Goal: Find contact information: Find contact information

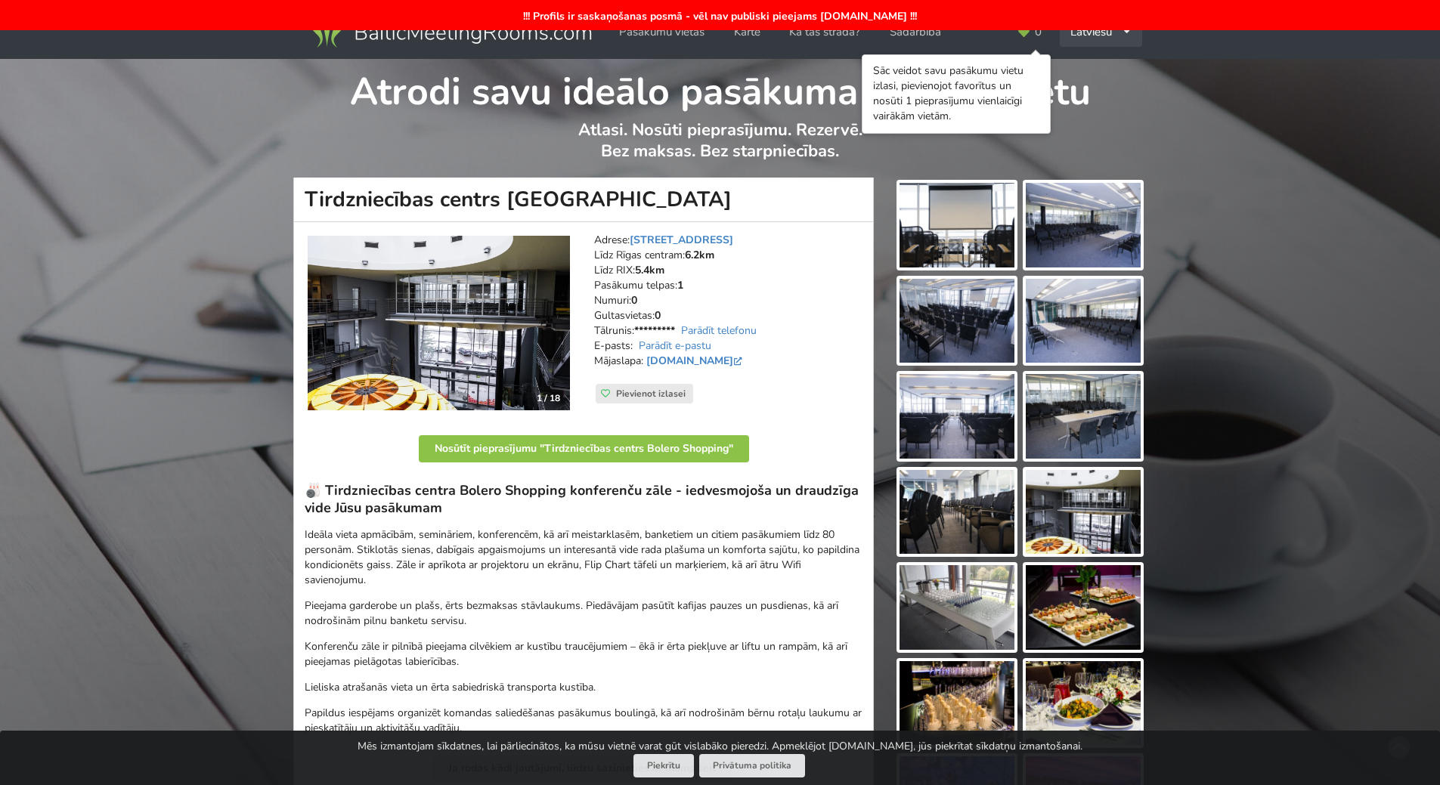
click at [1109, 35] on div "Latviešu English Русский" at bounding box center [1101, 31] width 82 height 29
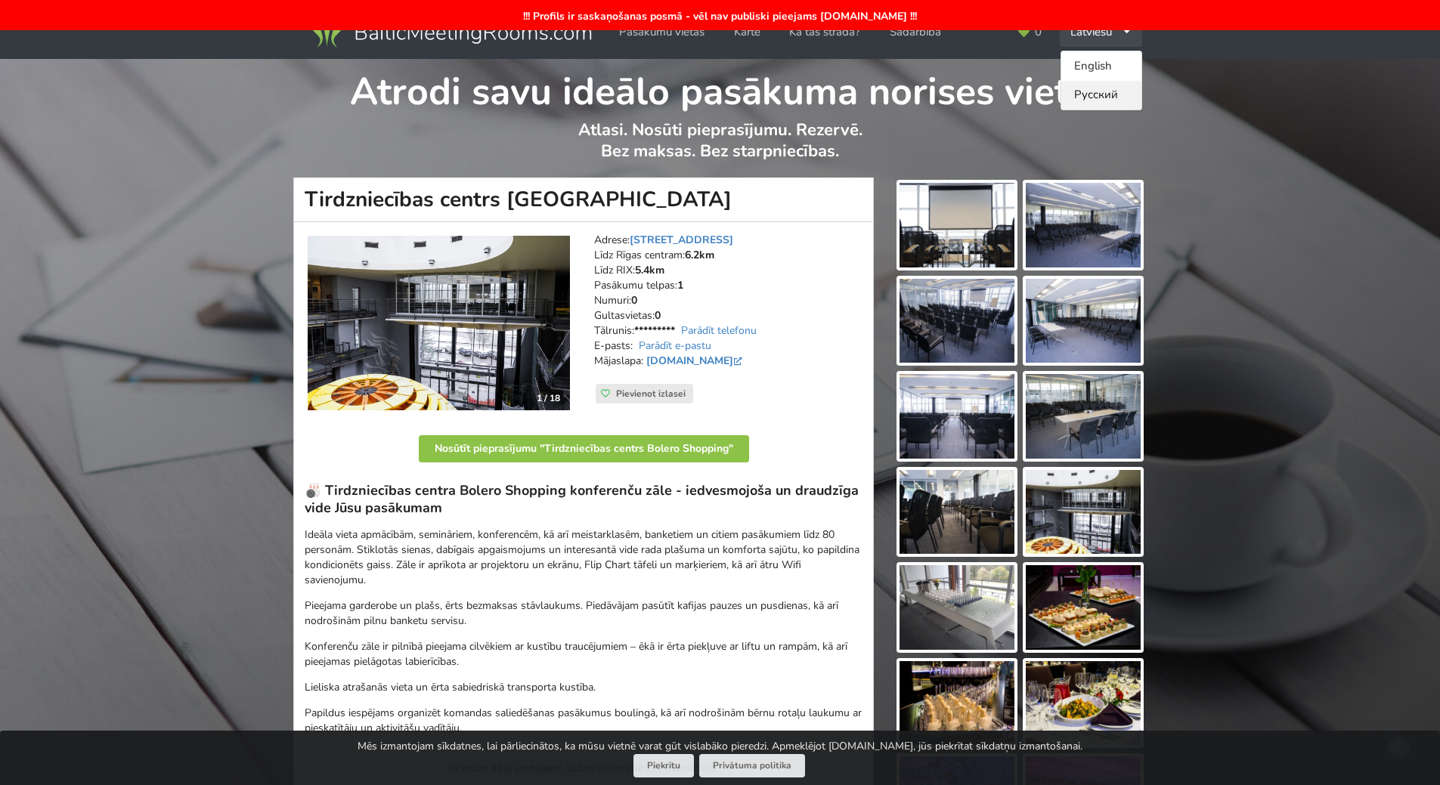
click at [1101, 89] on link "Русский" at bounding box center [1101, 95] width 80 height 29
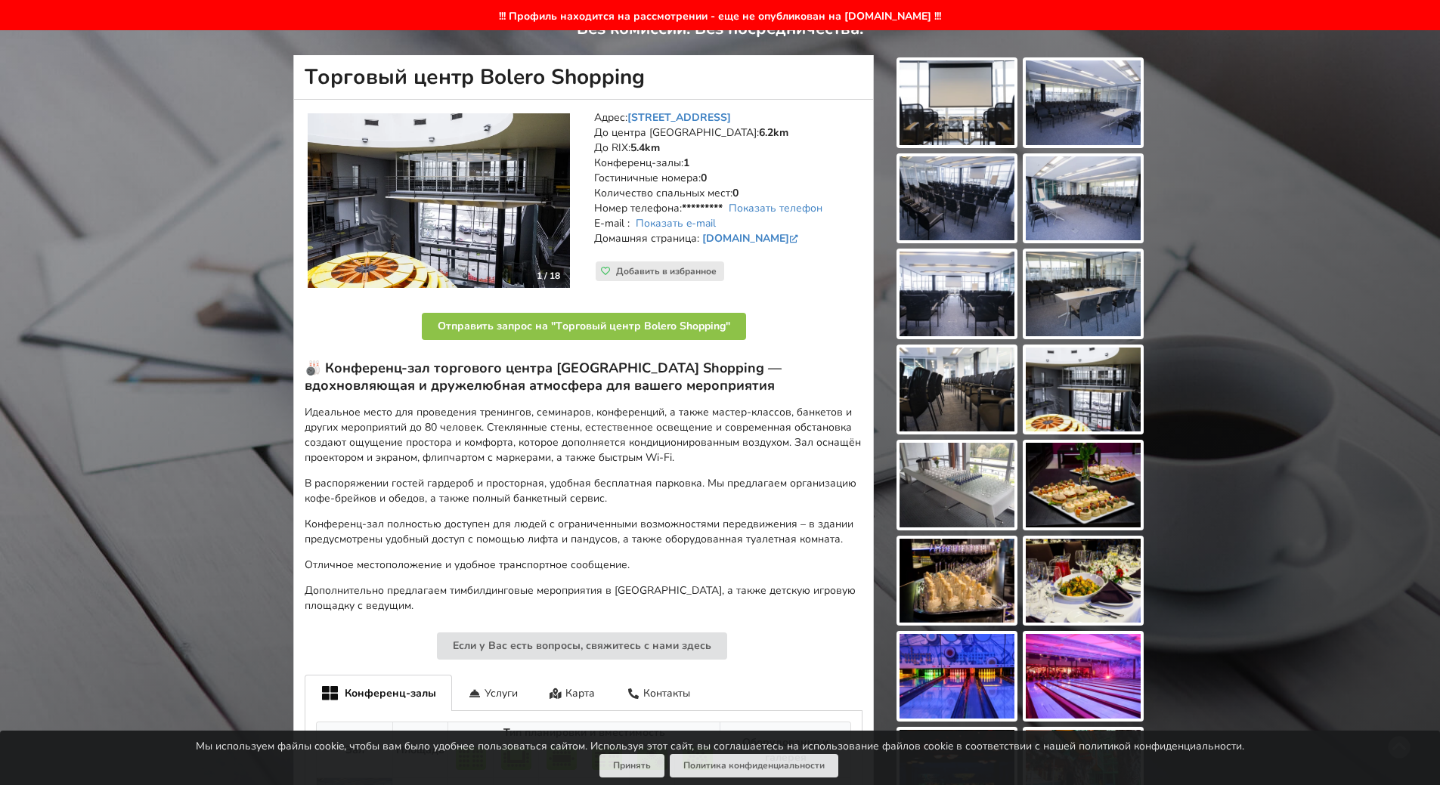
scroll to position [176, 0]
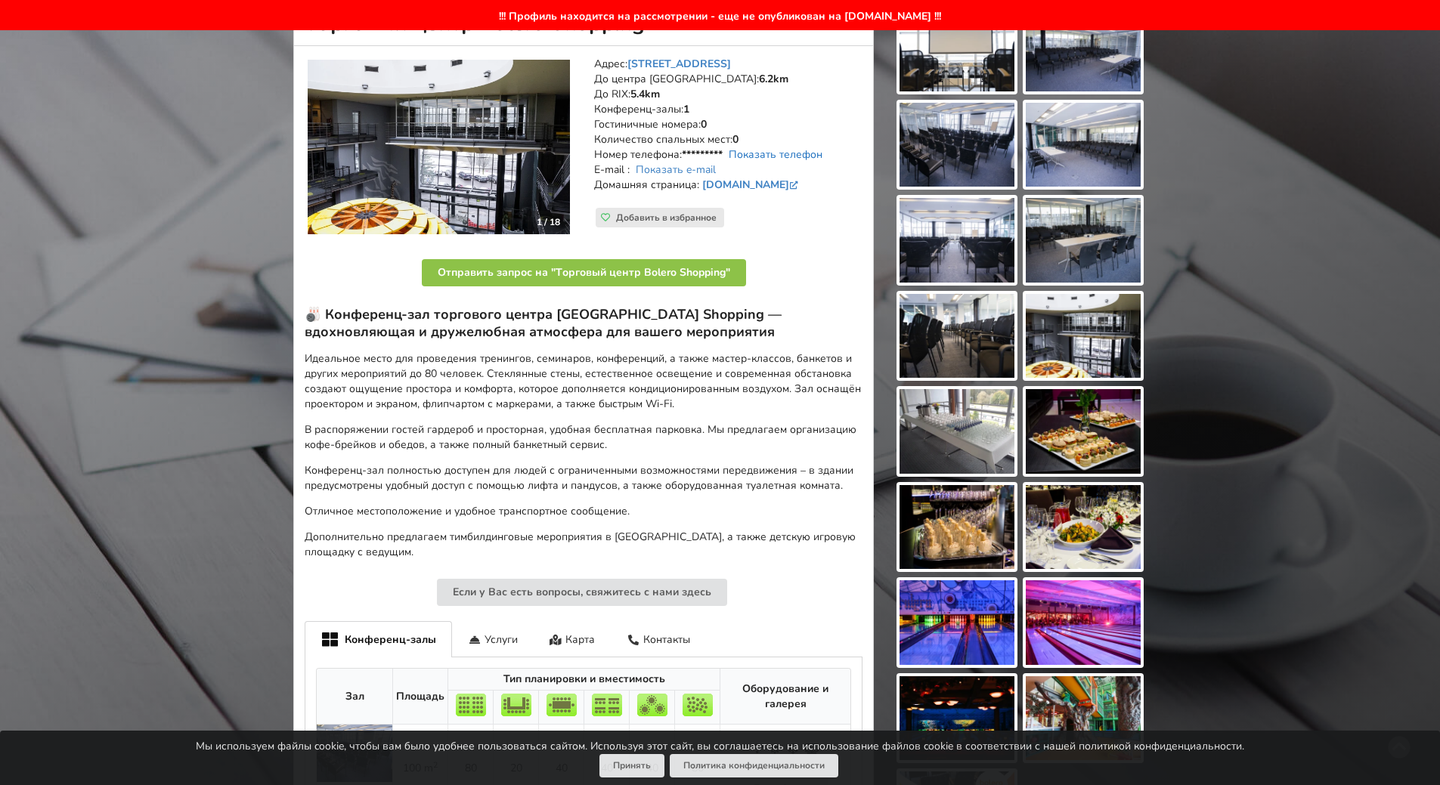
click at [751, 151] on link "Показать телефон" at bounding box center [776, 154] width 94 height 14
click at [701, 169] on link "Показать e-mail" at bounding box center [676, 170] width 80 height 14
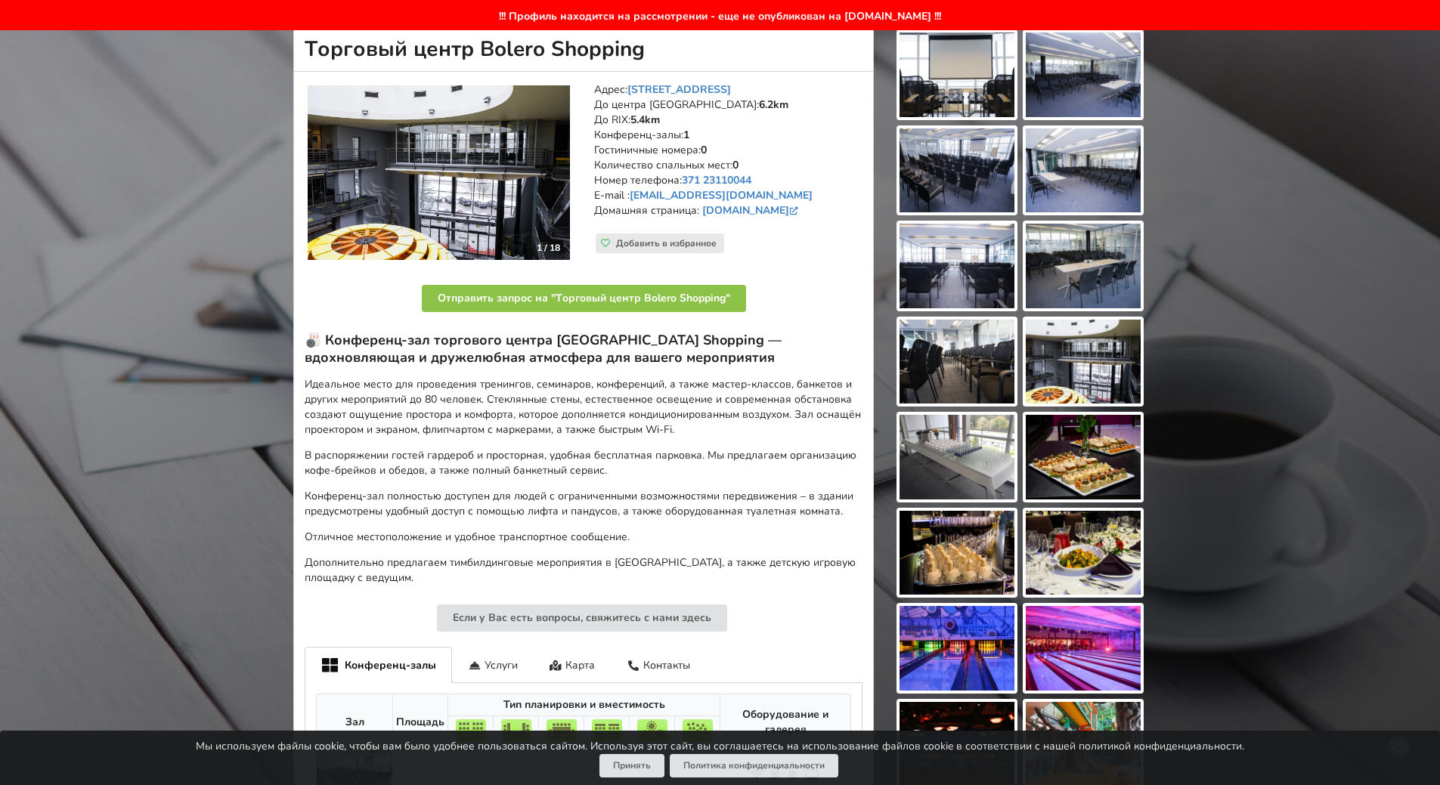
scroll to position [0, 0]
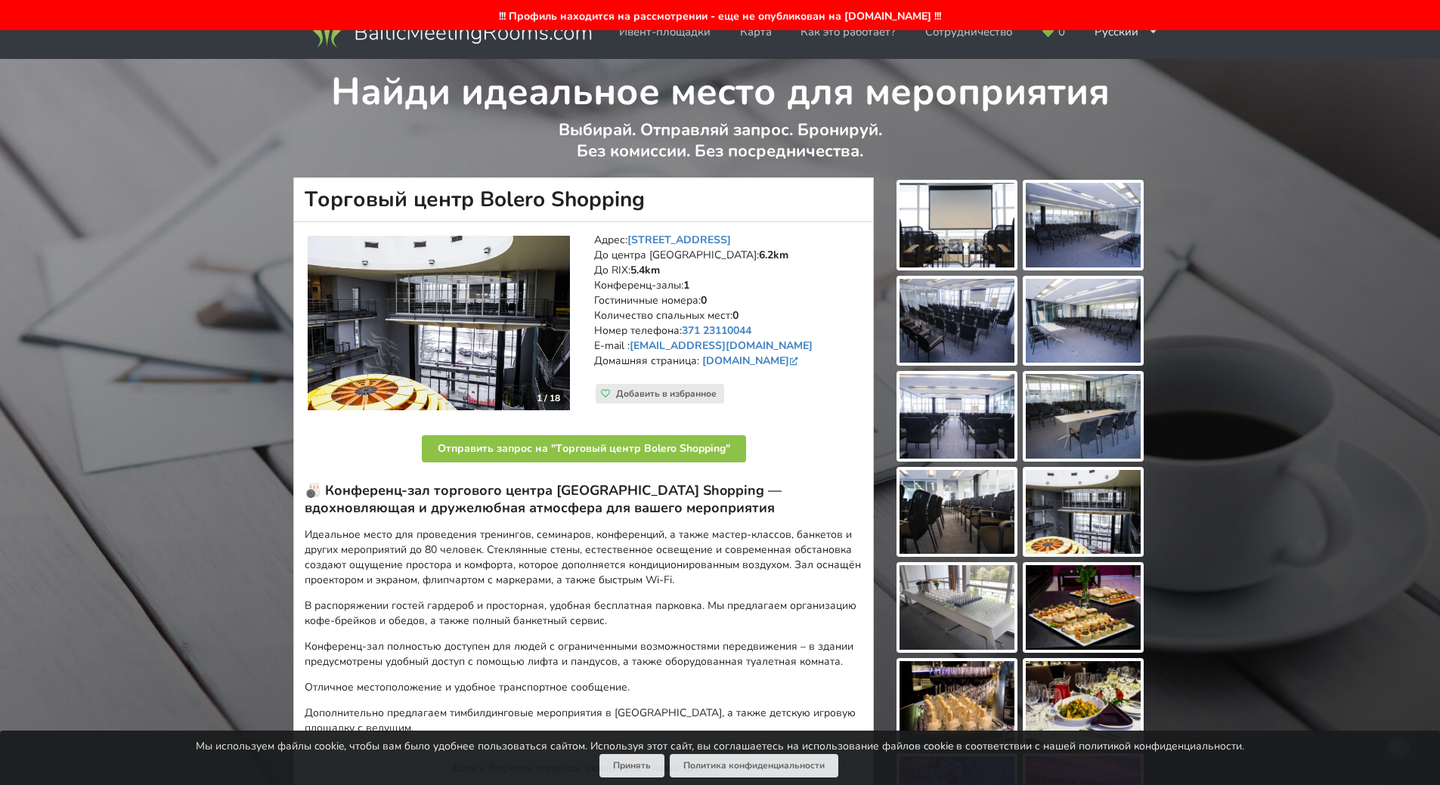
drag, startPoint x: 813, startPoint y: 374, endPoint x: 584, endPoint y: 247, distance: 262.5
click at [584, 247] on div "Адрес: Lielirbes iela 27, Рига До центра Риги: 6.2km До RIX: 5.4km Конференц-за…" at bounding box center [728, 323] width 289 height 203
click at [809, 274] on address "Адрес: Lielirbes iela 27, Рига До центра Риги: 6.2km До RIX: 5.4km Конференц-за…" at bounding box center [728, 308] width 268 height 151
click at [335, 444] on p "Отправить запрос на "Tорговый центр Bolero Shopping"" at bounding box center [584, 452] width 558 height 39
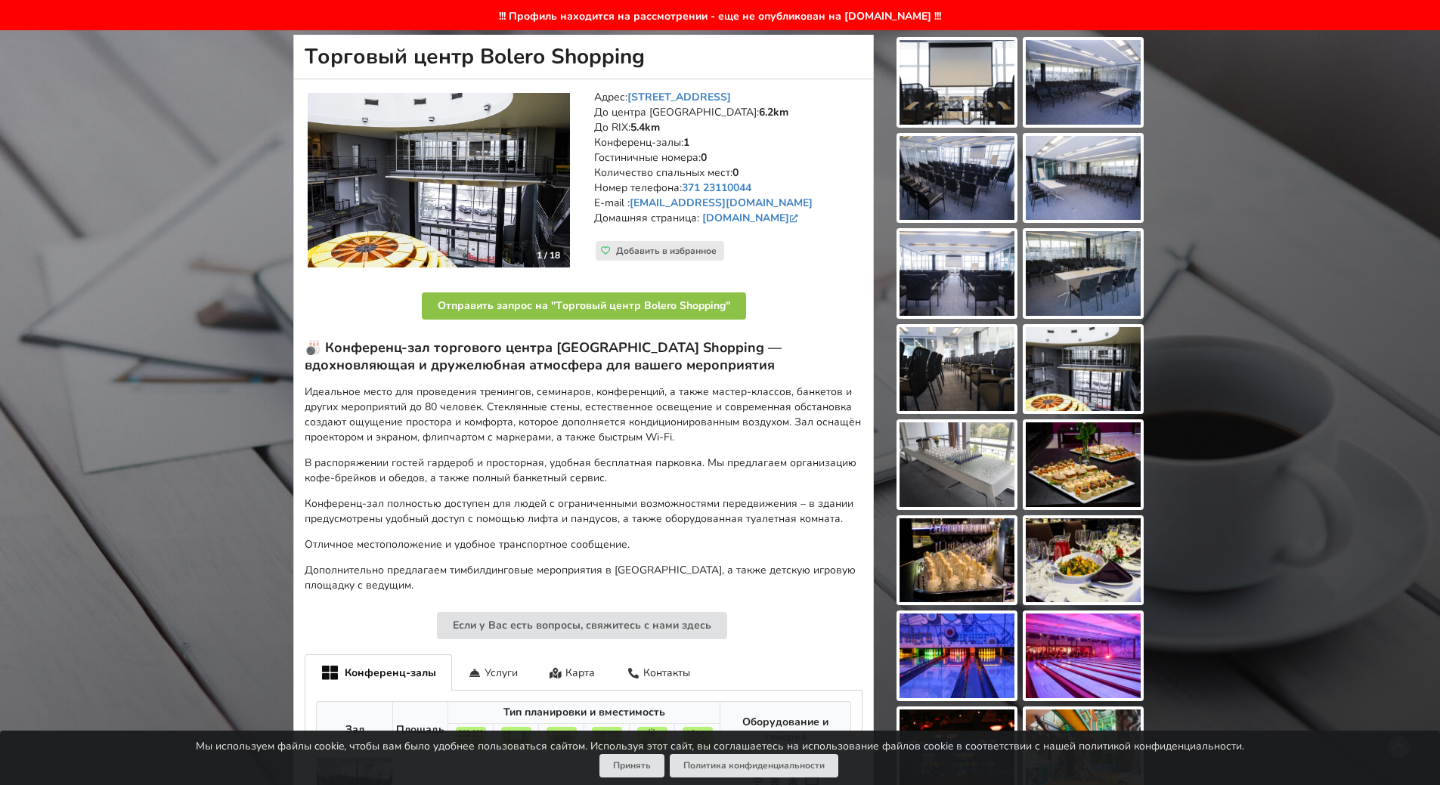
scroll to position [176, 0]
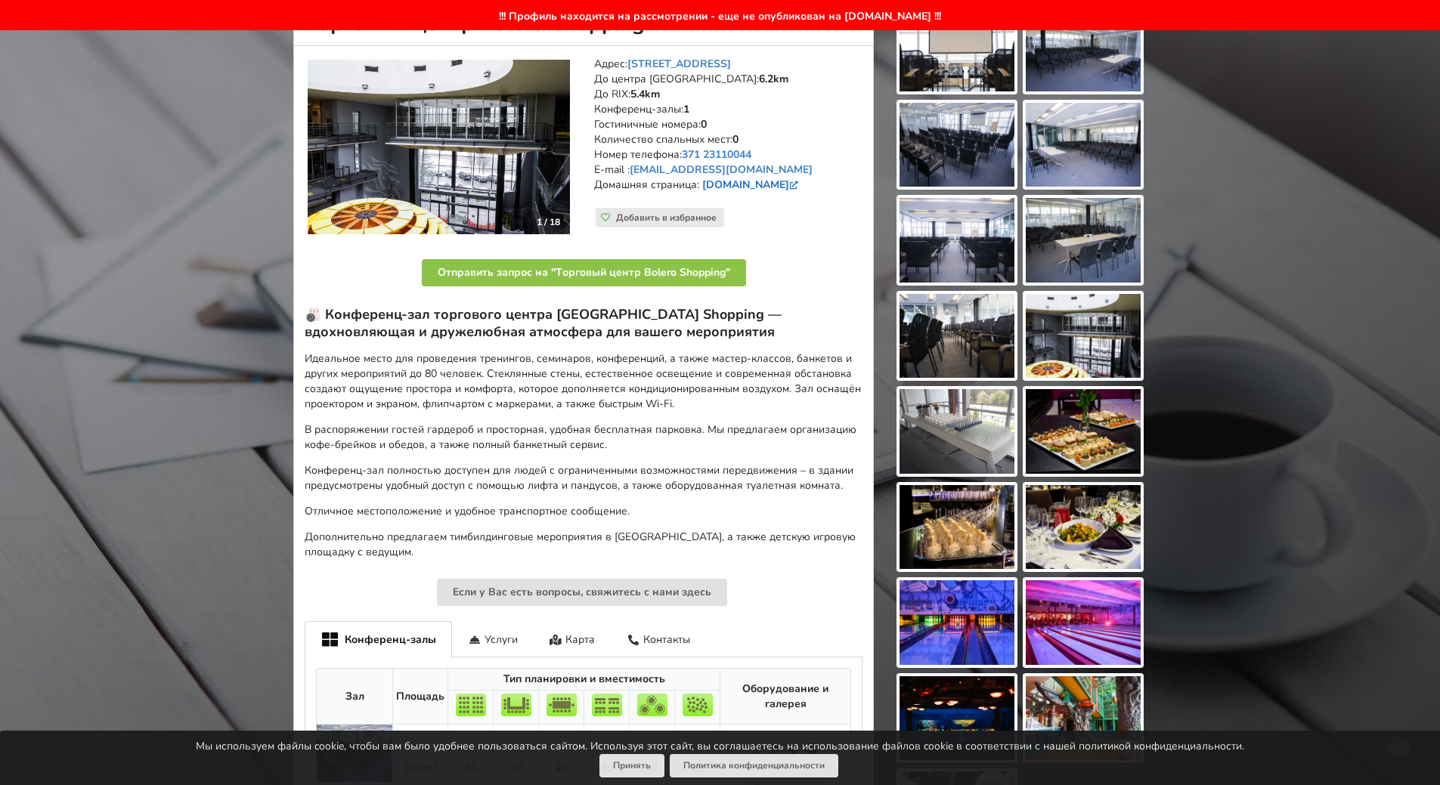
click at [757, 186] on link "[DOMAIN_NAME]" at bounding box center [751, 185] width 99 height 14
